Goal: Check status

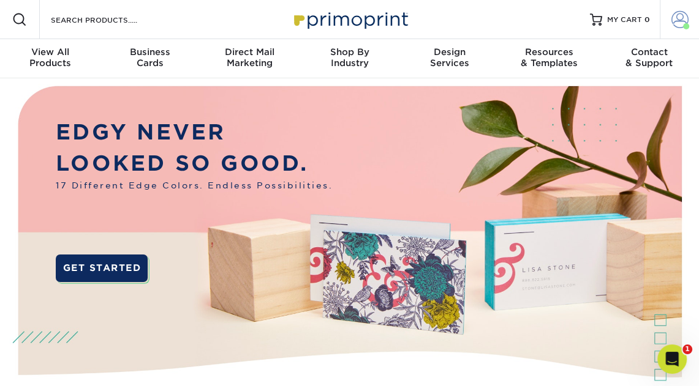
click at [680, 21] on span at bounding box center [679, 19] width 17 height 17
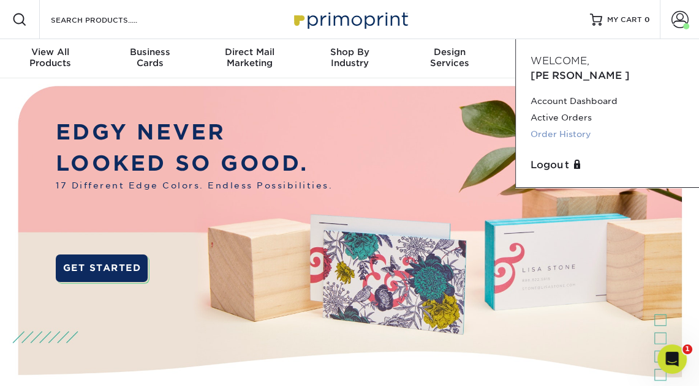
click at [578, 126] on link "Order History" at bounding box center [607, 134] width 154 height 17
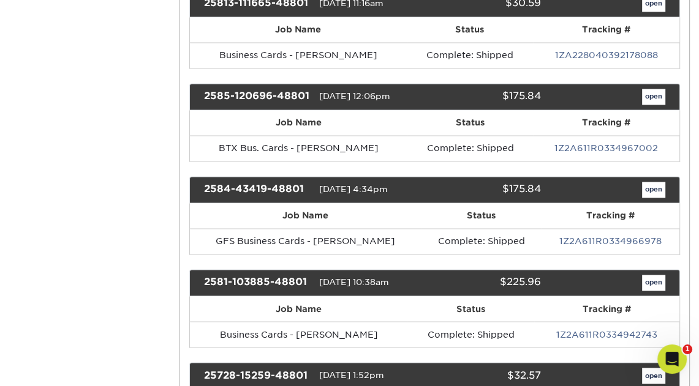
scroll to position [1467, 0]
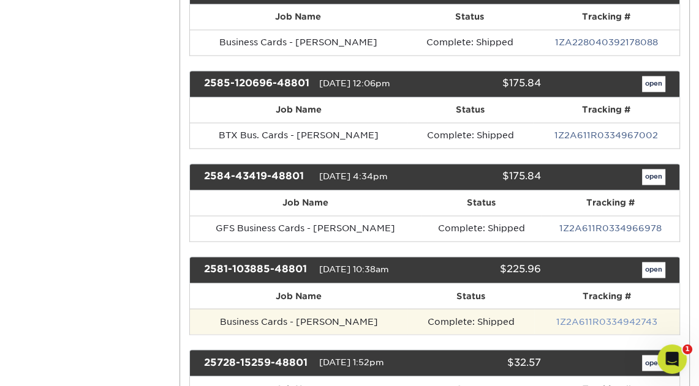
click at [601, 317] on link "1Z2A611R0334942743" at bounding box center [606, 322] width 101 height 10
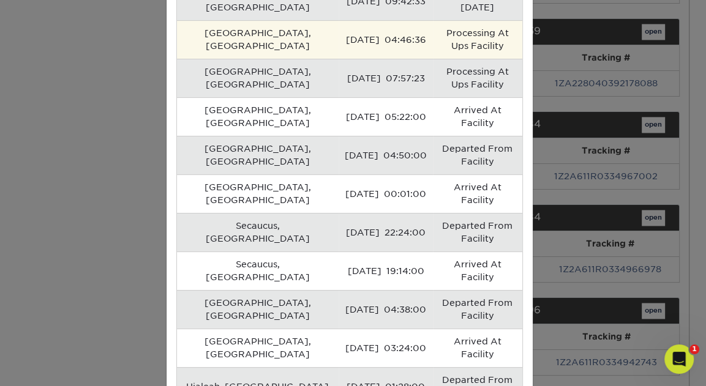
scroll to position [168, 0]
